Goal: Navigation & Orientation: Find specific page/section

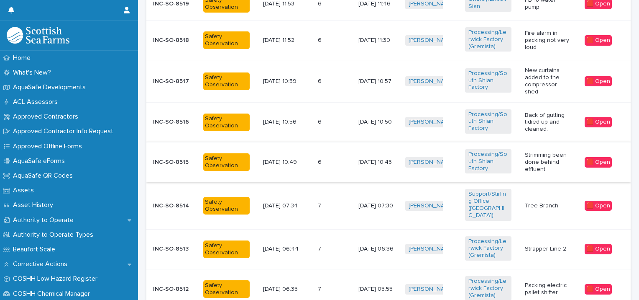
scroll to position [505, 0]
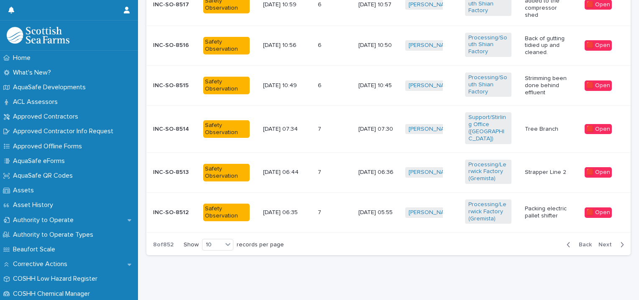
click at [601, 241] on span "Next" at bounding box center [608, 244] width 18 height 6
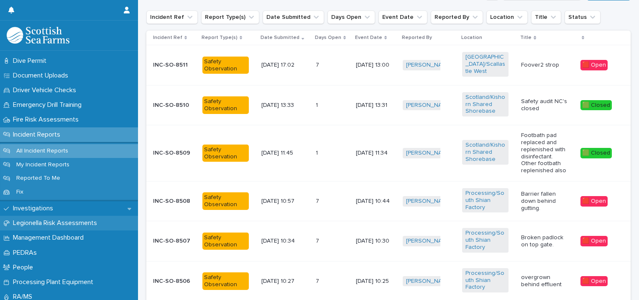
scroll to position [261, 0]
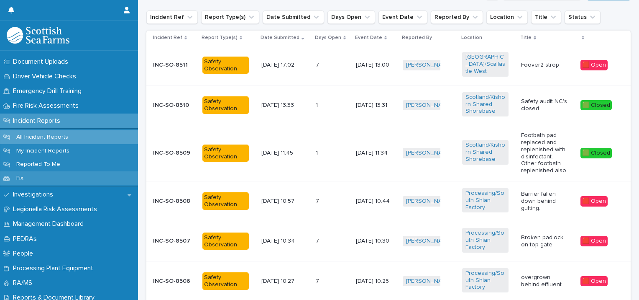
click at [82, 175] on div "Fix" at bounding box center [69, 178] width 138 height 14
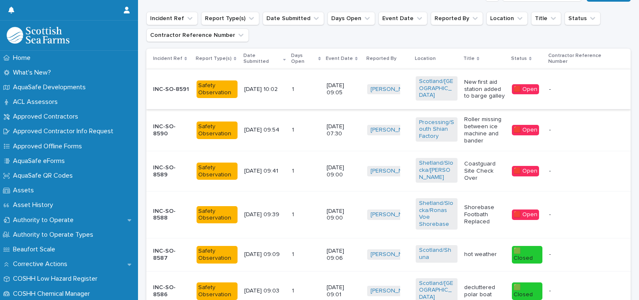
scroll to position [112, 0]
click at [62, 60] on div "Home" at bounding box center [69, 58] width 138 height 15
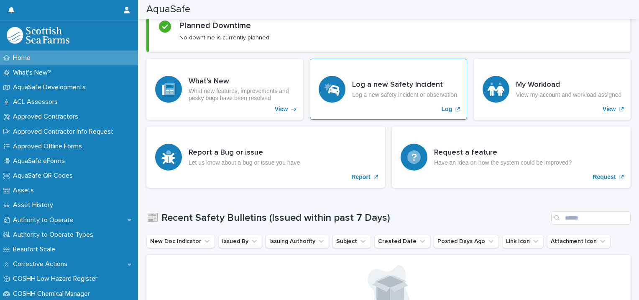
scroll to position [130, 0]
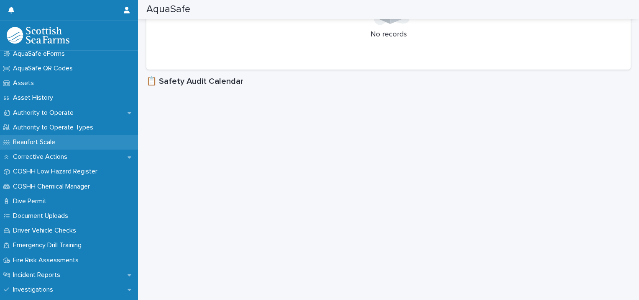
scroll to position [172, 0]
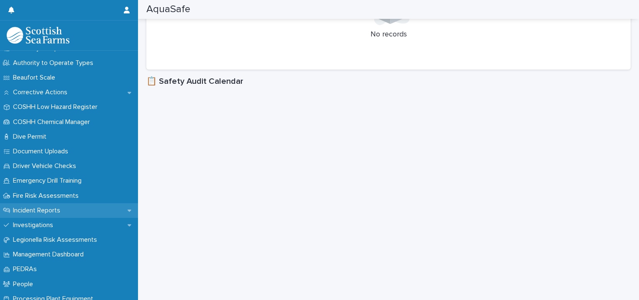
click at [73, 209] on div "Incident Reports" at bounding box center [69, 210] width 138 height 15
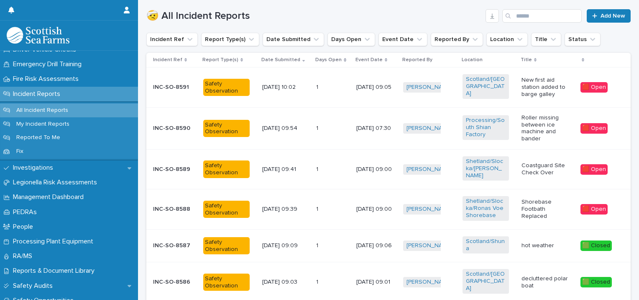
scroll to position [288, 0]
click at [128, 169] on icon at bounding box center [130, 168] width 4 height 6
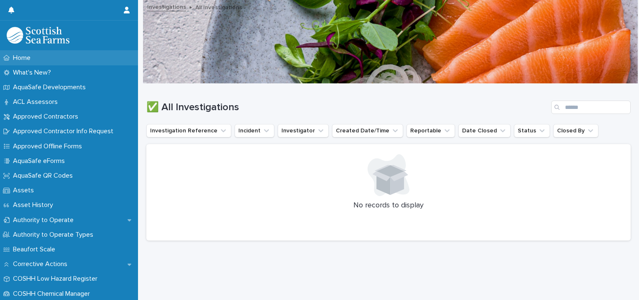
click at [71, 57] on div "Home" at bounding box center [69, 58] width 138 height 15
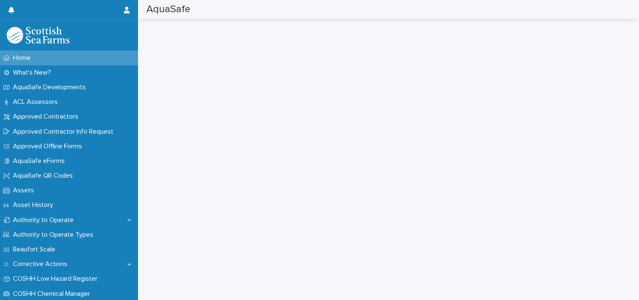
click at [77, 57] on div "Home" at bounding box center [69, 58] width 138 height 15
click at [92, 56] on div "Home" at bounding box center [69, 58] width 138 height 15
